Goal: Task Accomplishment & Management: Use online tool/utility

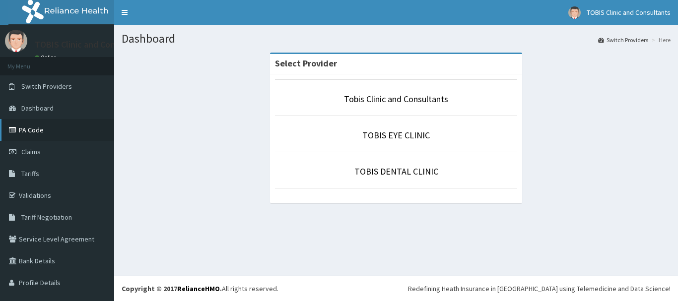
click at [35, 128] on link "PA Code" at bounding box center [57, 130] width 114 height 22
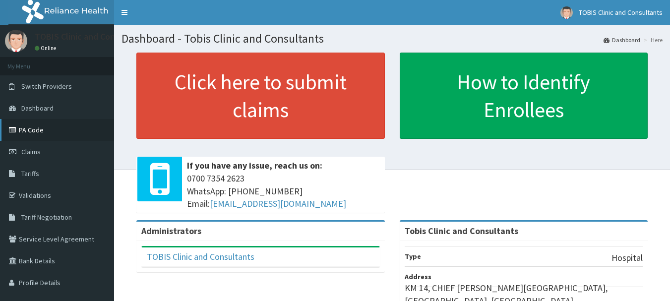
click at [35, 129] on link "PA Code" at bounding box center [57, 130] width 114 height 22
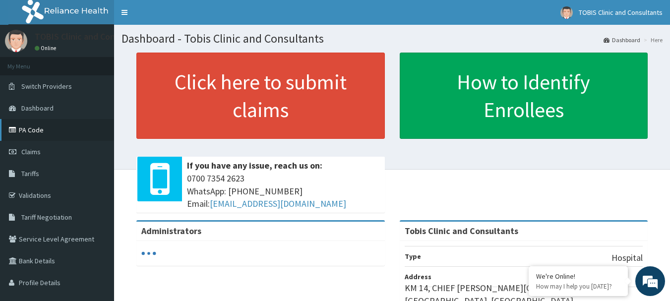
click at [46, 127] on link "PA Code" at bounding box center [57, 130] width 114 height 22
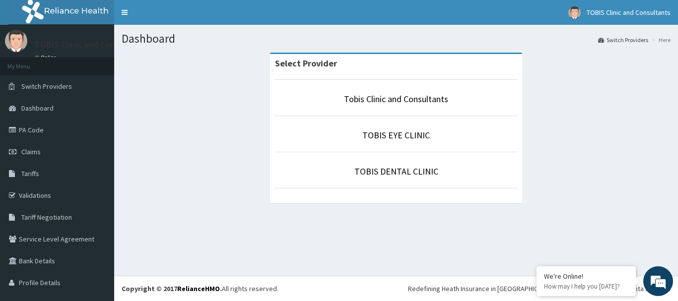
click at [355, 133] on p "TOBIS EYE CLINIC" at bounding box center [396, 135] width 242 height 13
click at [373, 137] on link "TOBIS EYE CLINIC" at bounding box center [395, 134] width 67 height 11
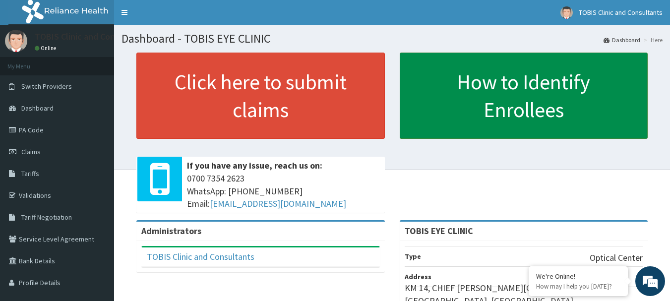
click at [470, 108] on link "How to Identify Enrollees" at bounding box center [524, 96] width 249 height 86
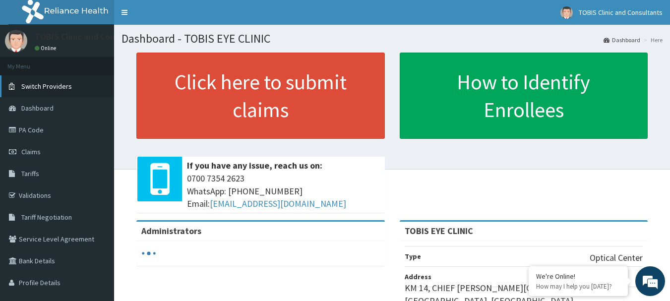
click at [40, 91] on link "Switch Providers" at bounding box center [57, 86] width 114 height 22
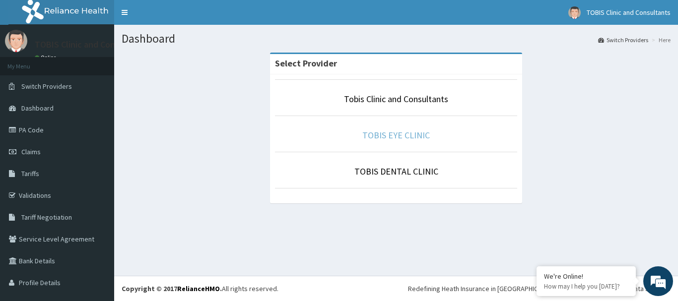
click at [374, 132] on link "TOBIS EYE CLINIC" at bounding box center [395, 134] width 67 height 11
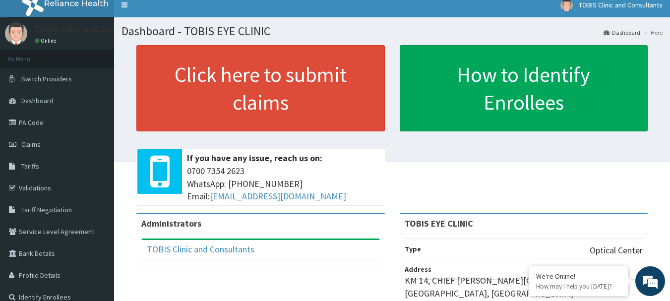
scroll to position [6, 0]
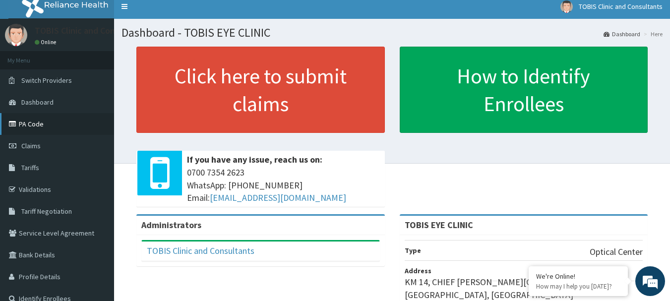
click at [21, 124] on link "PA Code" at bounding box center [57, 124] width 114 height 22
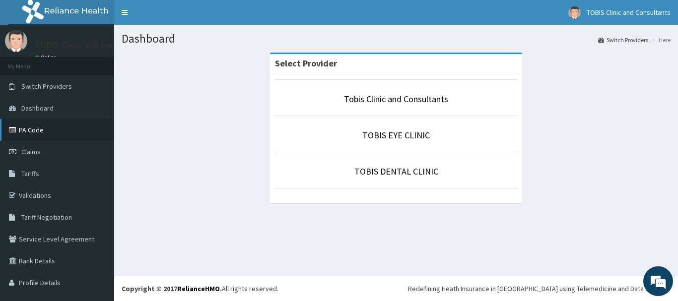
click at [37, 126] on link "PA Code" at bounding box center [57, 130] width 114 height 22
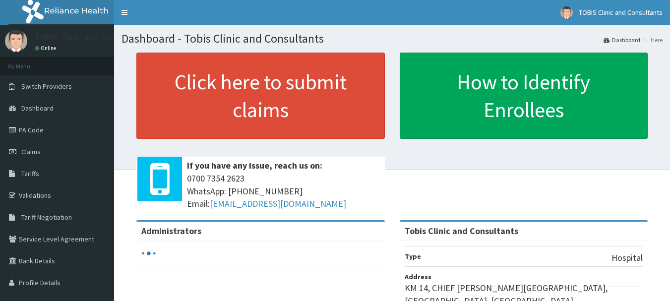
click at [42, 89] on span "Switch Providers" at bounding box center [46, 86] width 51 height 9
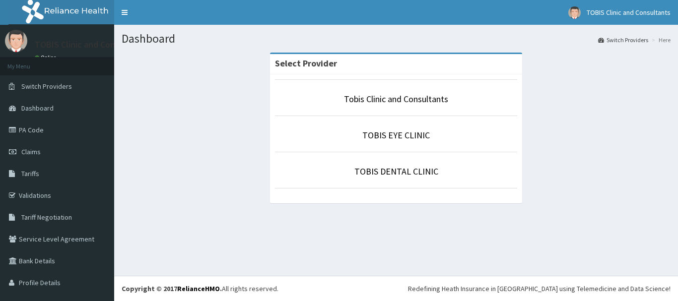
click at [358, 136] on p "TOBIS EYE CLINIC" at bounding box center [396, 135] width 242 height 13
click at [415, 139] on link "TOBIS EYE CLINIC" at bounding box center [395, 134] width 67 height 11
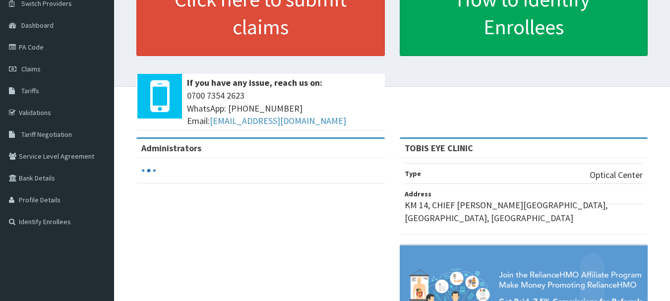
scroll to position [36, 0]
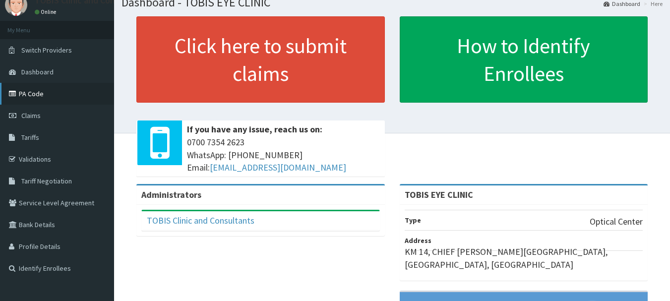
click at [32, 95] on link "PA Code" at bounding box center [57, 94] width 114 height 22
